Goal: Check status: Check status

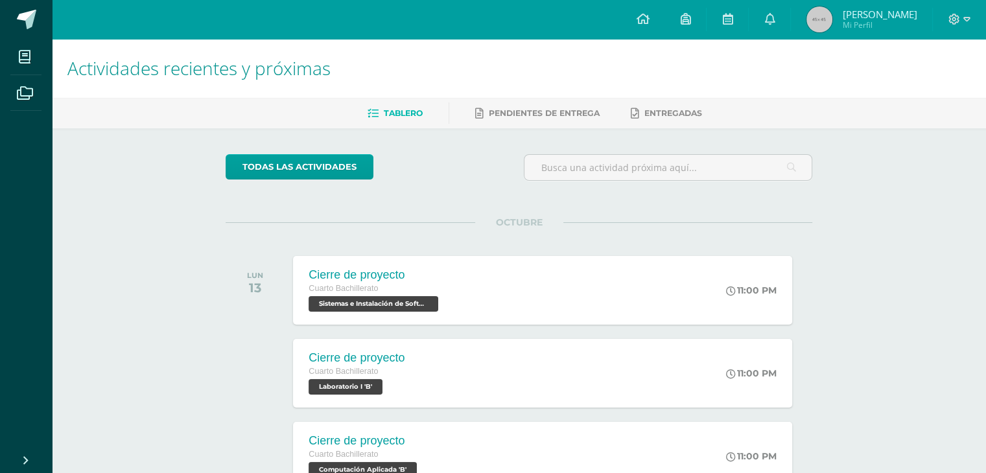
click at [880, 19] on span "[PERSON_NAME]" at bounding box center [879, 14] width 75 height 13
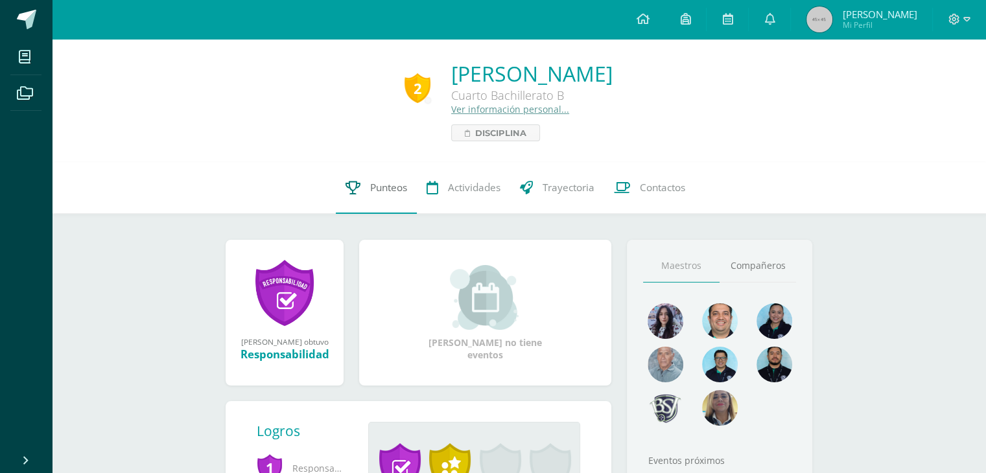
click at [396, 193] on span "Punteos" at bounding box center [388, 188] width 37 height 14
